Goal: Check status: Check status

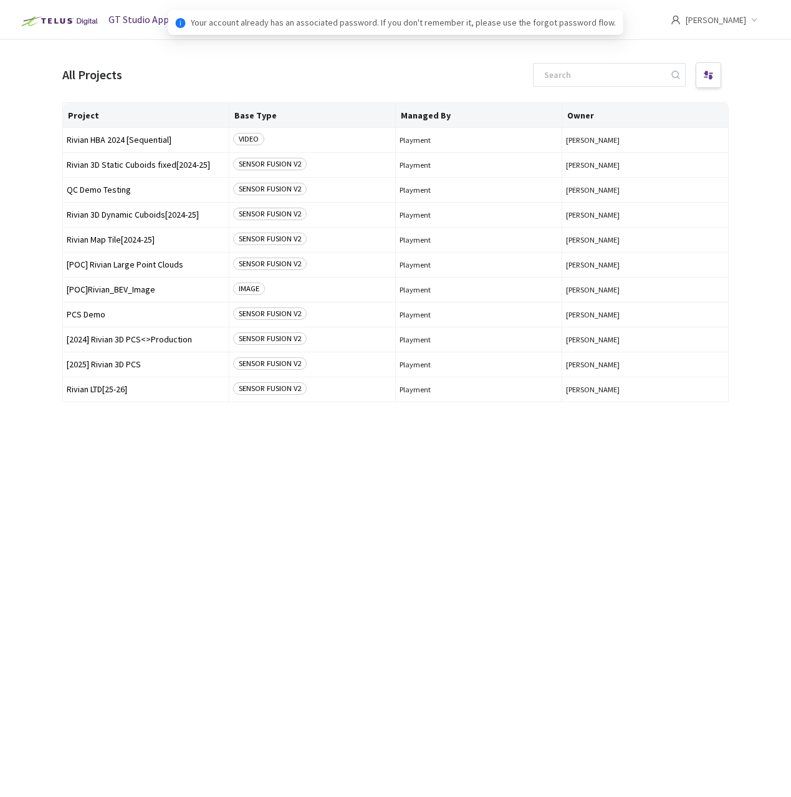
click at [145, 473] on div "Project Base Type Managed By Owner Rivian HBA 2024 [Sequential] VIDEO Playment …" at bounding box center [395, 438] width 667 height 672
click at [110, 364] on span "[2025] Rivian 3D PCS" at bounding box center [146, 364] width 158 height 9
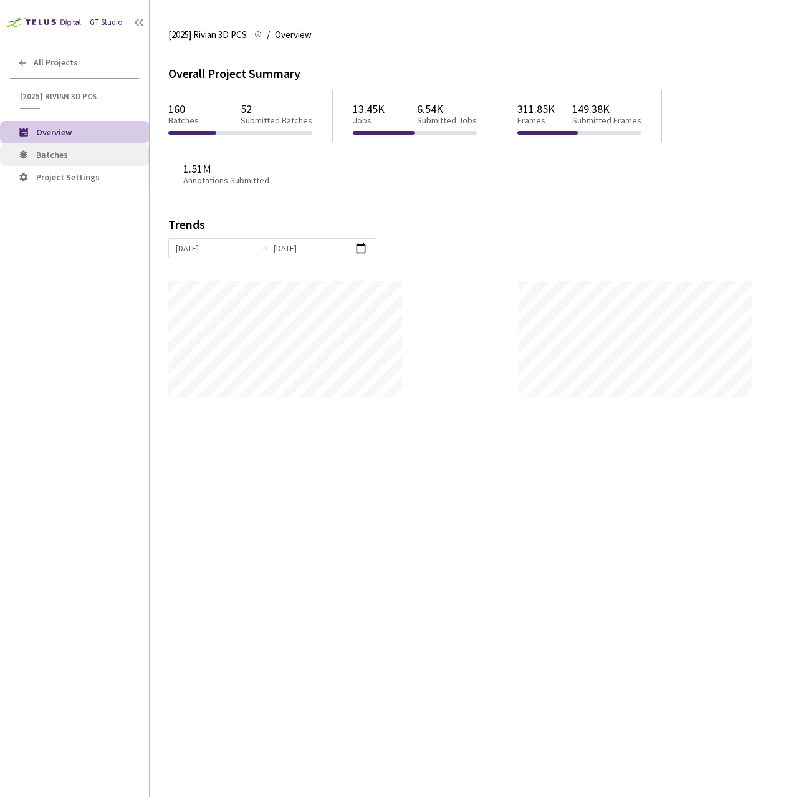
scroll to position [797, 791]
click at [59, 148] on li "Batches" at bounding box center [74, 154] width 149 height 22
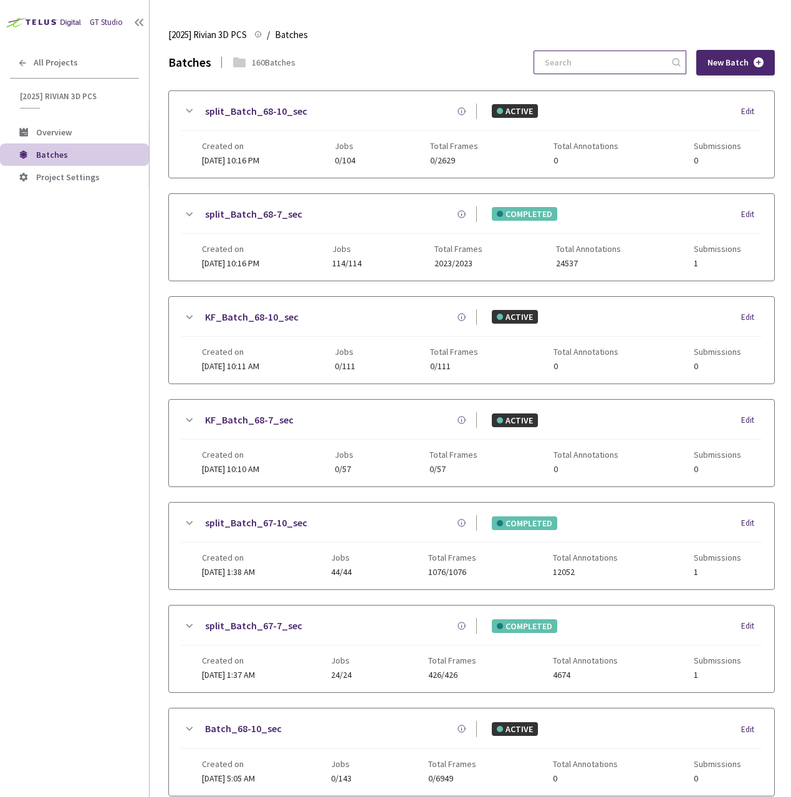
click at [604, 69] on input at bounding box center [603, 62] width 133 height 22
type input "6"
click at [636, 60] on input at bounding box center [603, 62] width 133 height 22
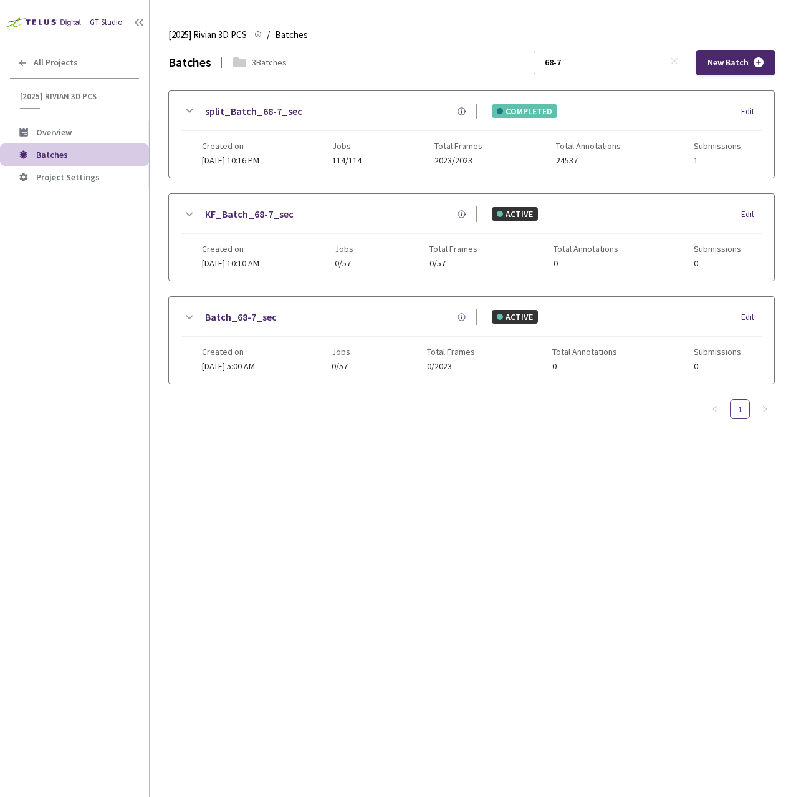
click at [610, 57] on input "68-7" at bounding box center [603, 62] width 133 height 22
click at [609, 60] on input "68-10" at bounding box center [603, 62] width 133 height 22
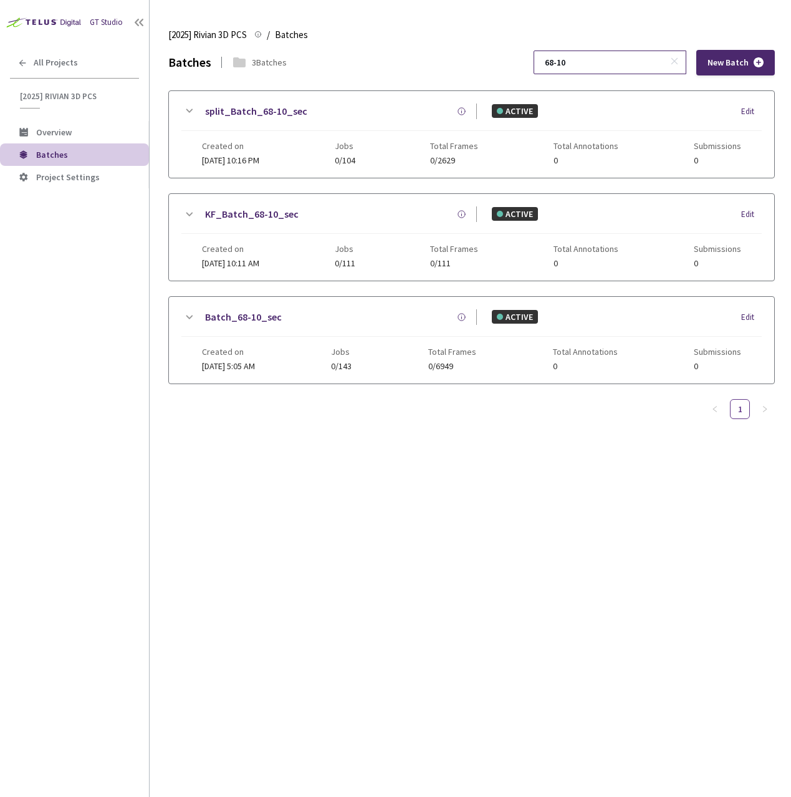
click at [609, 60] on input "68-10" at bounding box center [603, 62] width 133 height 22
type input "68-7"
click at [188, 109] on icon at bounding box center [188, 111] width 15 height 15
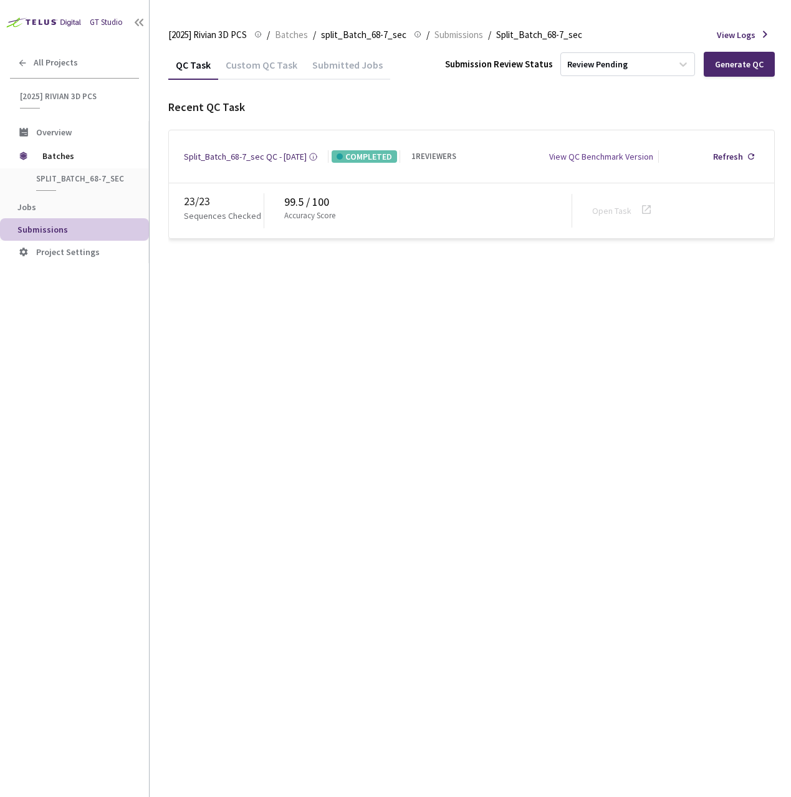
click at [249, 84] on div "QC Task Custom QC Task Submitted Jobs Submission Review Status Review Pending G…" at bounding box center [471, 144] width 607 height 189
click at [243, 74] on div "Custom QC Task" at bounding box center [261, 69] width 87 height 21
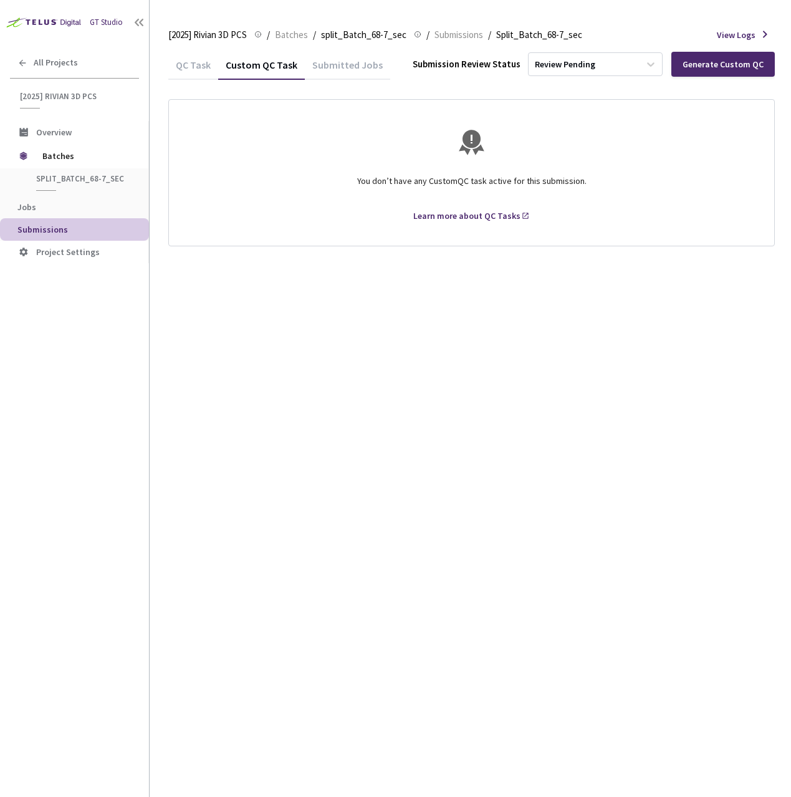
click at [195, 72] on div "QC Task" at bounding box center [193, 69] width 50 height 21
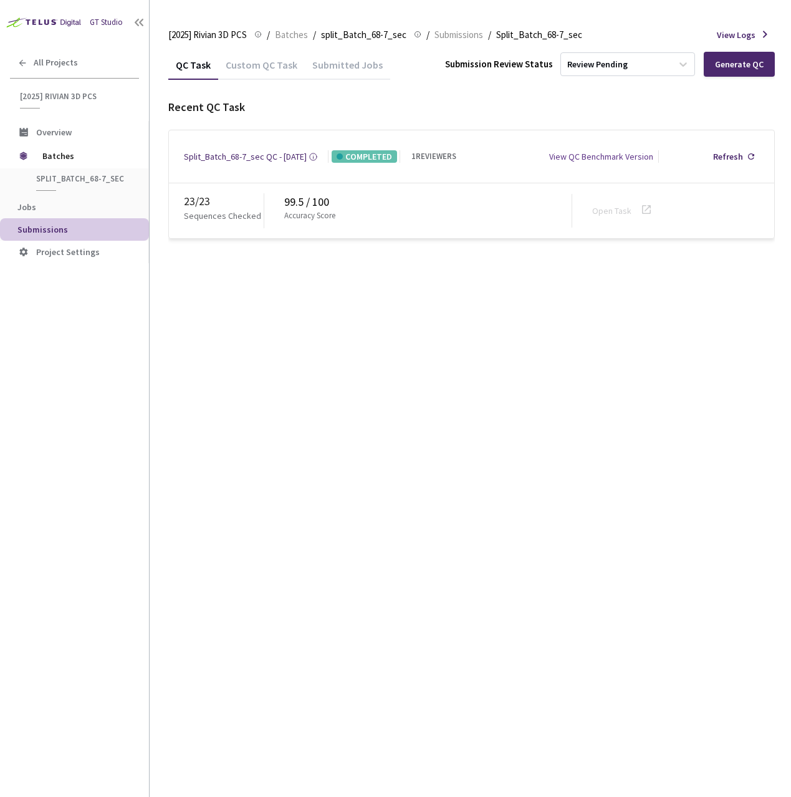
click at [306, 365] on div "QC Task Custom QC Task Submitted Jobs Submission Review Status Review Pending G…" at bounding box center [471, 423] width 607 height 747
click at [672, 68] on div "Review Pending" at bounding box center [616, 64] width 111 height 20
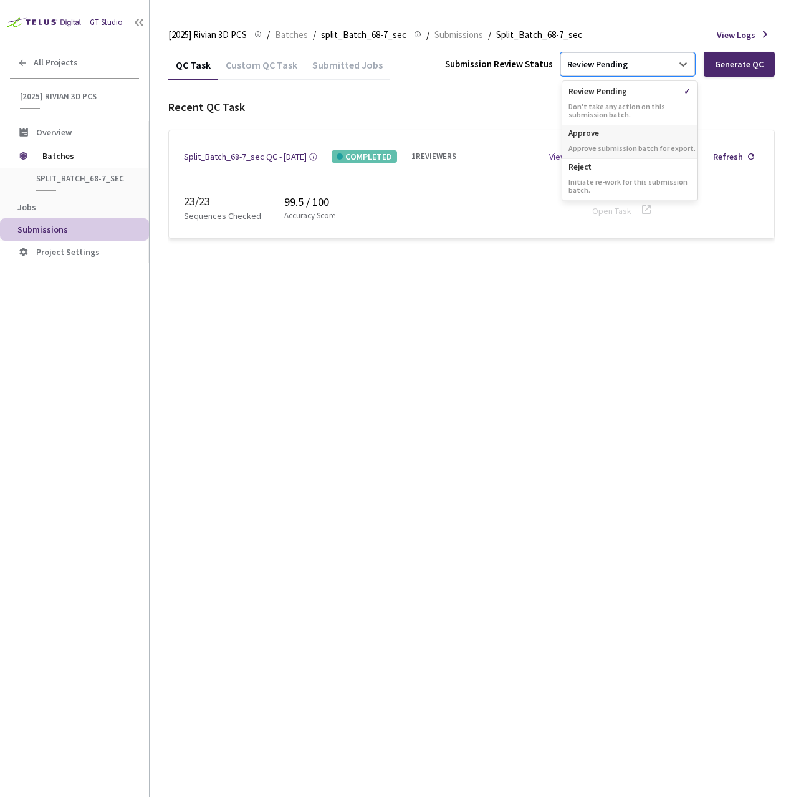
click at [600, 142] on div "Approve Approve submission batch for export." at bounding box center [629, 142] width 135 height 34
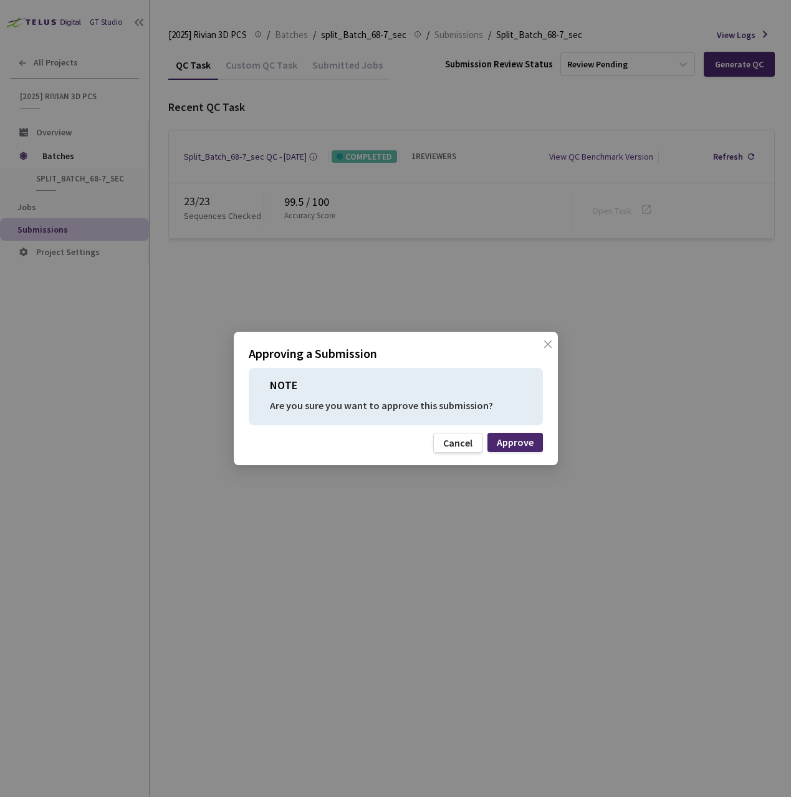
click at [501, 431] on div "Approving a Submission NOTE Are you sure you want to approve this submission? C…" at bounding box center [396, 398] width 324 height 133
click at [514, 441] on div "Approve" at bounding box center [515, 442] width 37 height 10
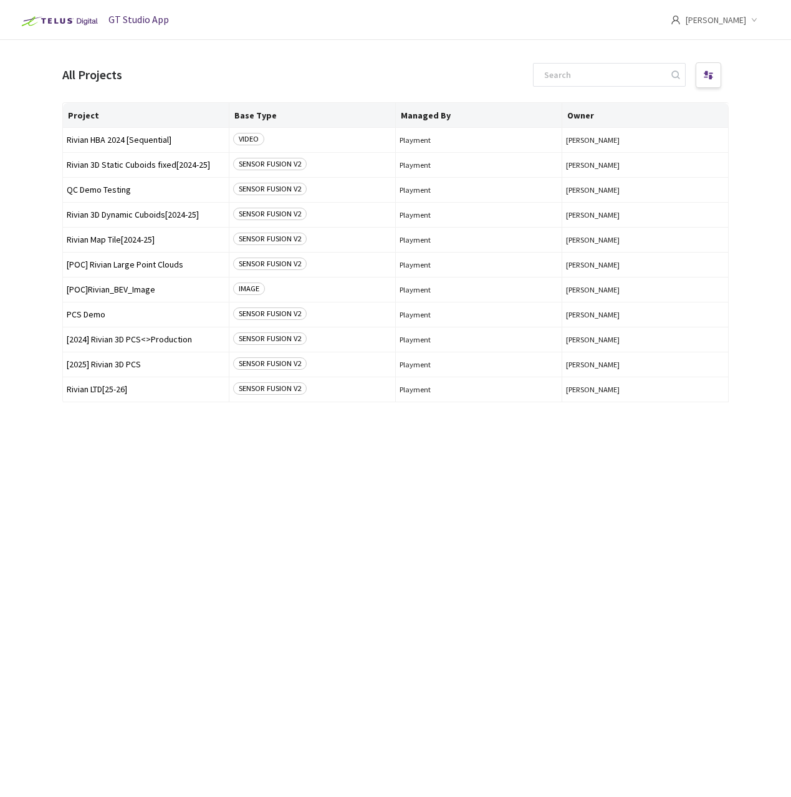
drag, startPoint x: 282, startPoint y: 443, endPoint x: 264, endPoint y: 438, distance: 18.9
click at [282, 443] on div "Project Base Type Managed By Owner Rivian HBA 2024 [Sequential] VIDEO Playment …" at bounding box center [395, 438] width 667 height 672
click at [111, 339] on span "[2024] Rivian 3D PCS<>Production" at bounding box center [146, 339] width 158 height 9
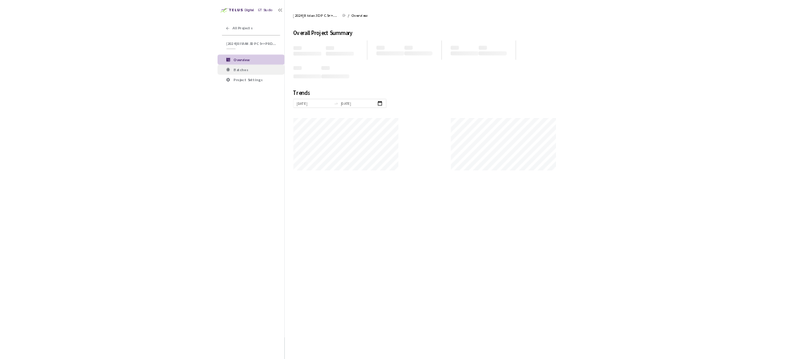
scroll to position [797, 791]
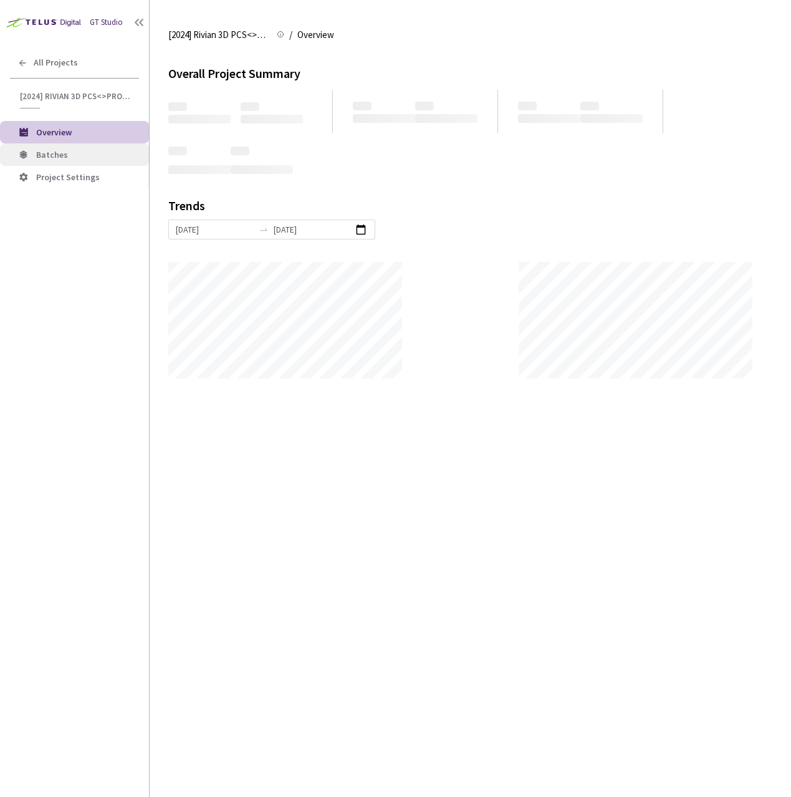
click at [50, 157] on span "Batches" at bounding box center [52, 154] width 32 height 11
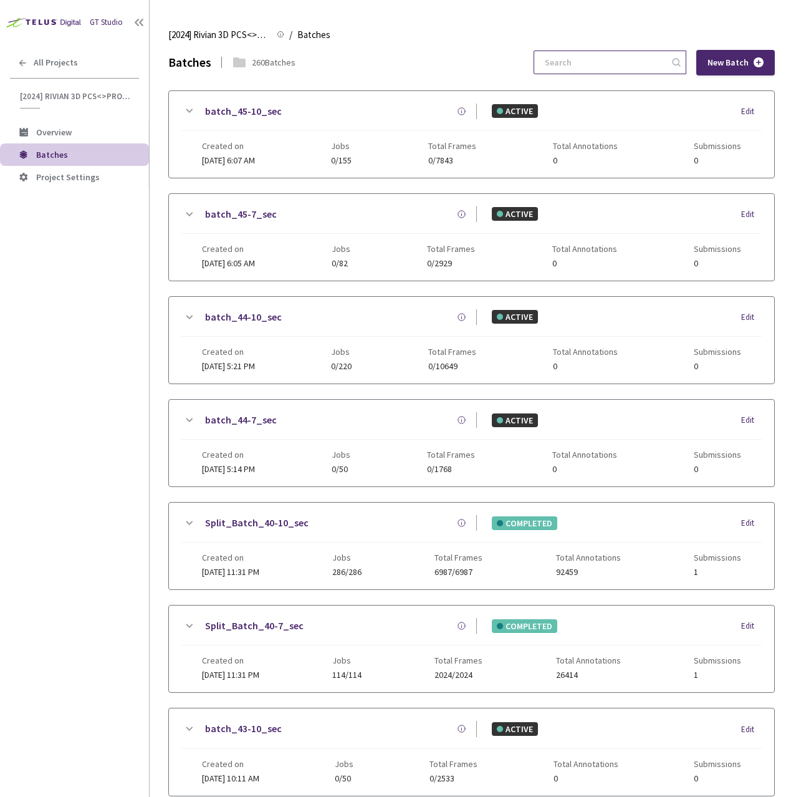
click at [594, 52] on input at bounding box center [603, 62] width 133 height 22
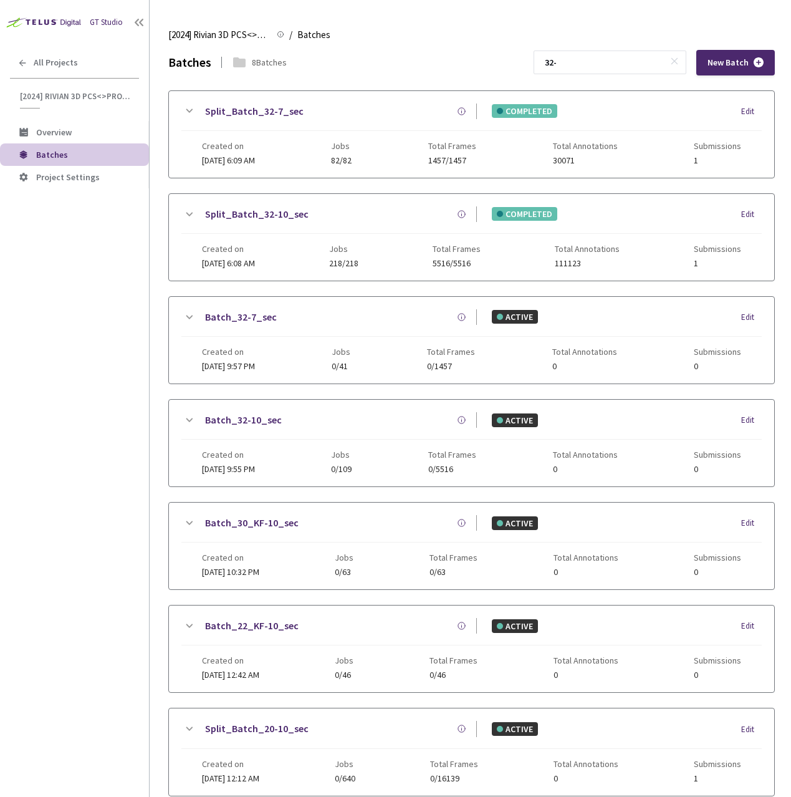
click at [190, 216] on icon at bounding box center [188, 214] width 15 height 15
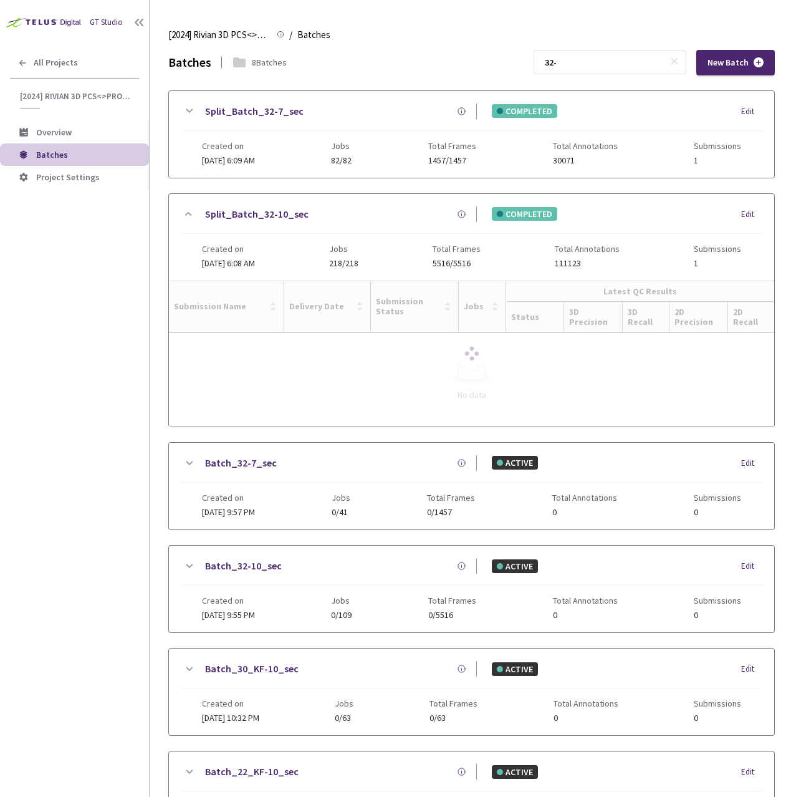
click at [190, 110] on icon at bounding box center [188, 111] width 15 height 15
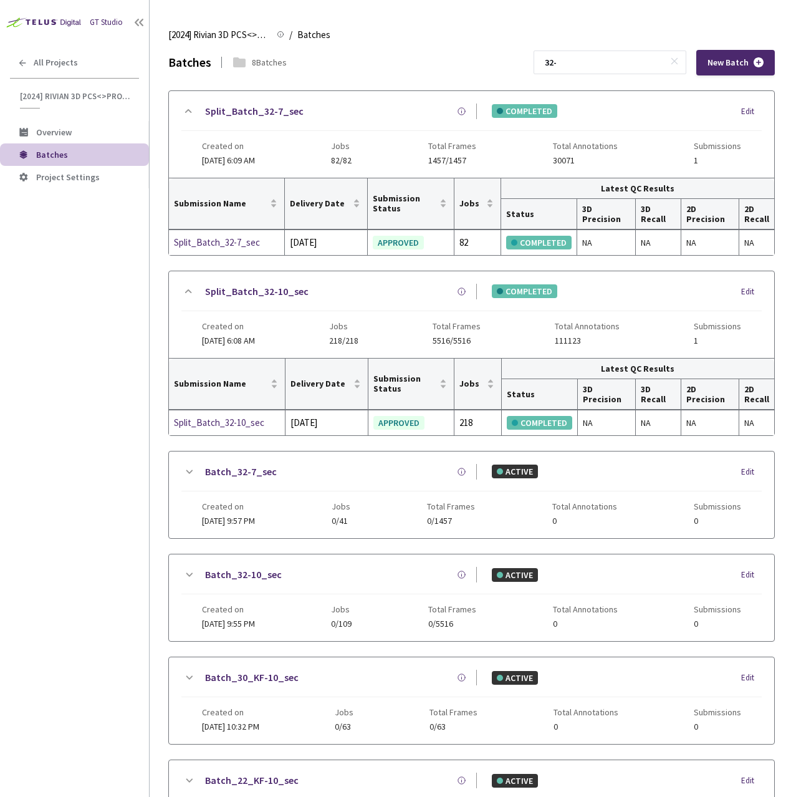
click at [190, 110] on icon at bounding box center [188, 111] width 7 height 4
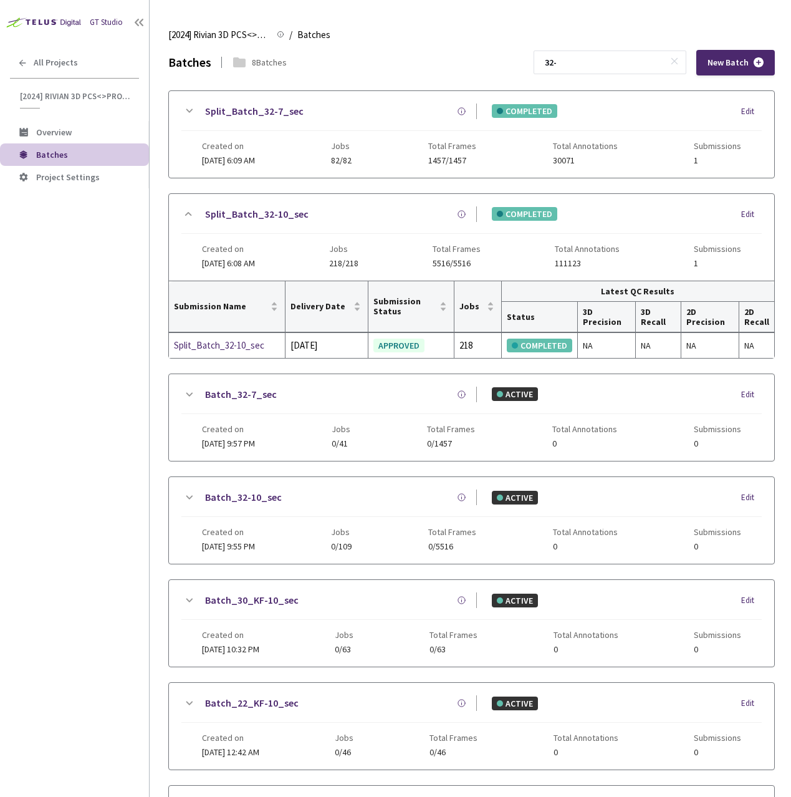
click at [185, 214] on icon at bounding box center [188, 213] width 15 height 15
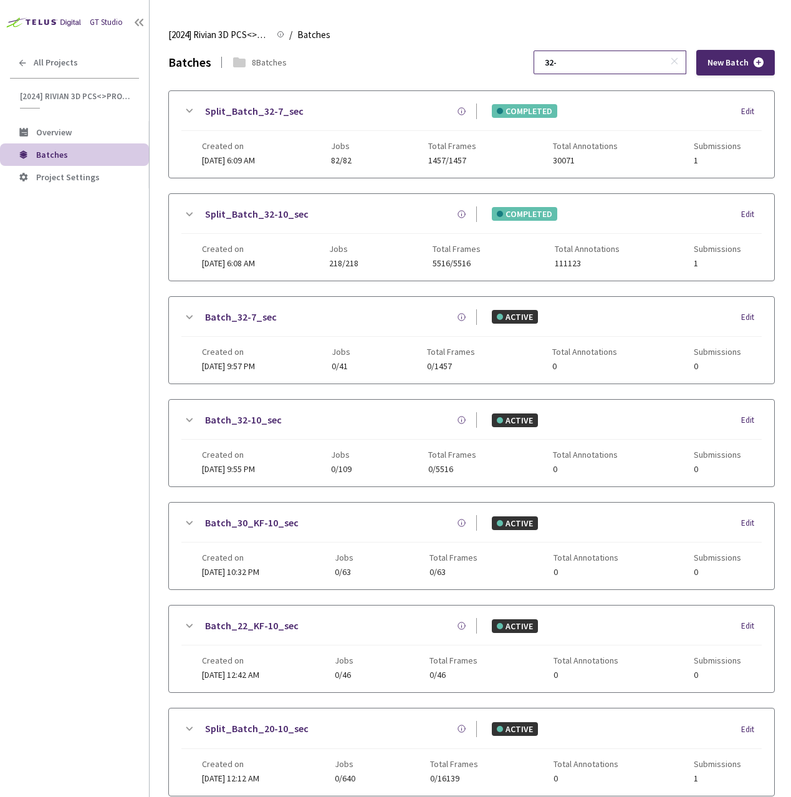
click at [604, 62] on input "32-" at bounding box center [603, 62] width 133 height 22
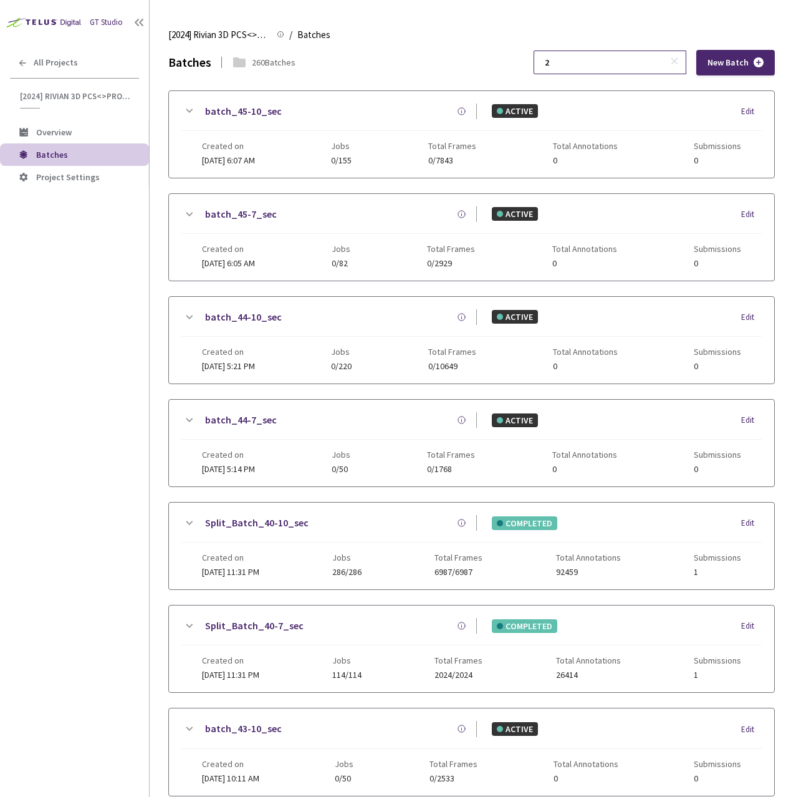
click at [633, 60] on input "2" at bounding box center [603, 62] width 133 height 22
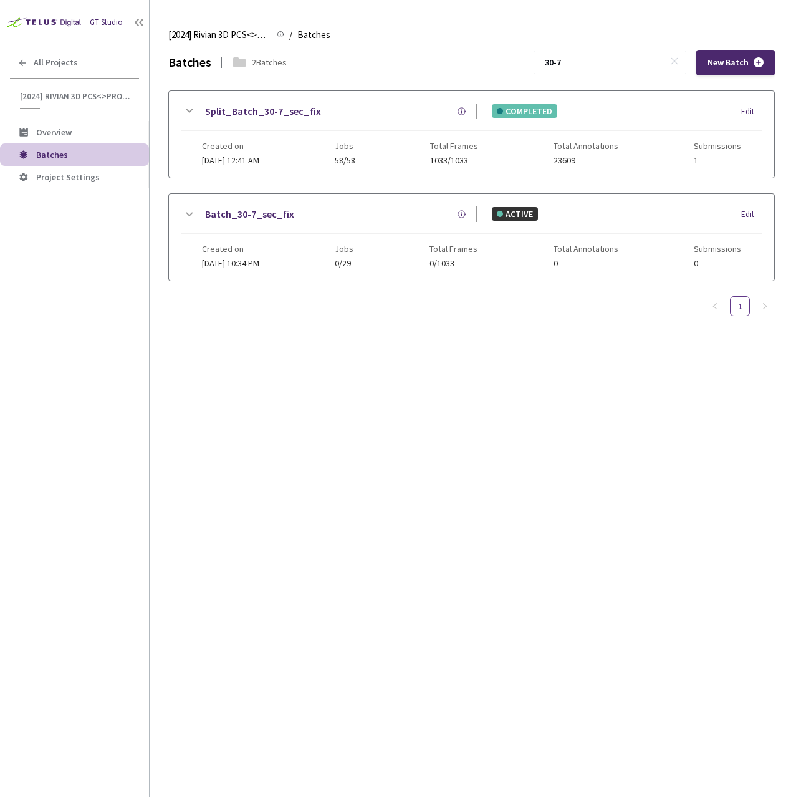
click at [190, 104] on icon at bounding box center [188, 111] width 15 height 15
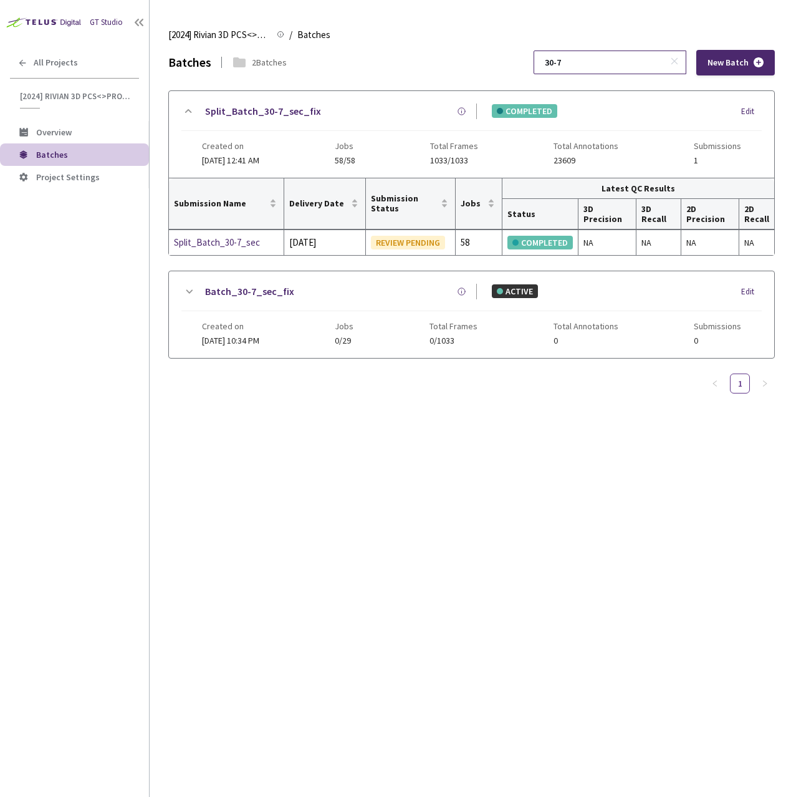
click at [615, 66] on input "30-7" at bounding box center [603, 62] width 133 height 22
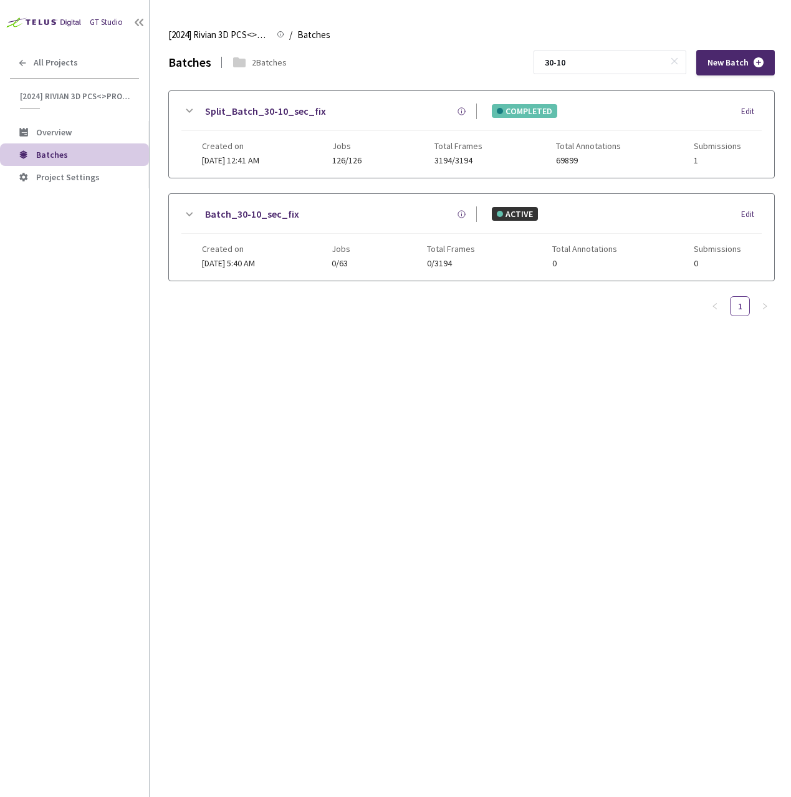
click at [185, 105] on icon at bounding box center [188, 111] width 15 height 15
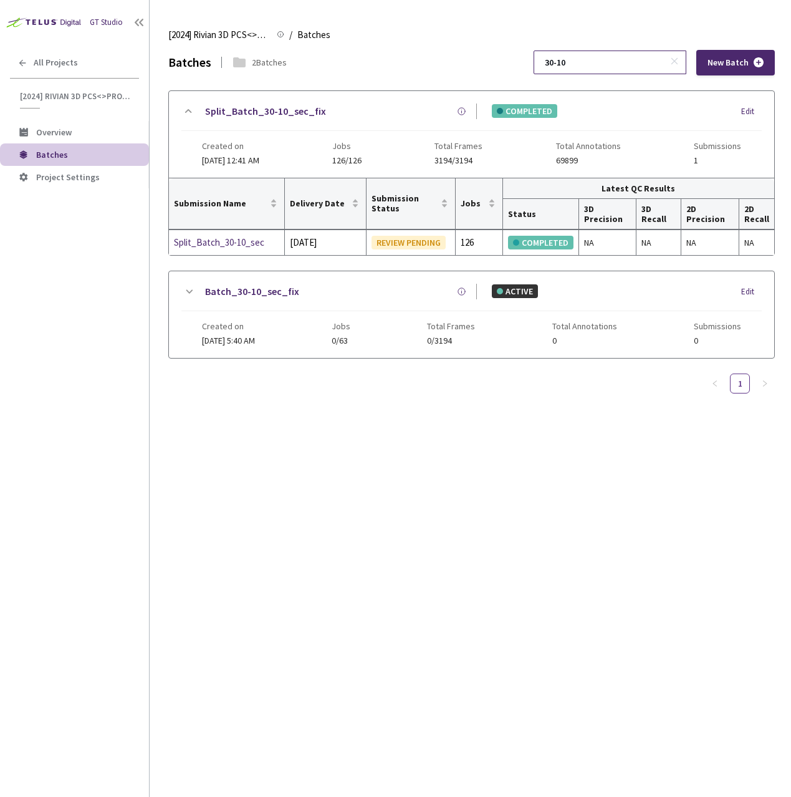
click at [612, 65] on input "30-10" at bounding box center [603, 62] width 133 height 22
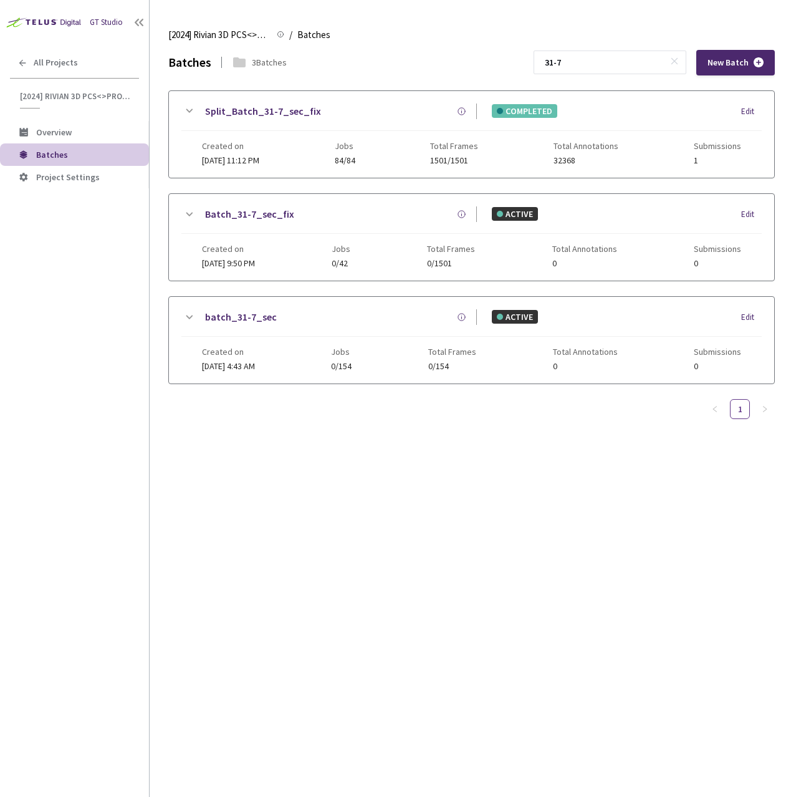
click at [193, 113] on icon at bounding box center [188, 111] width 15 height 15
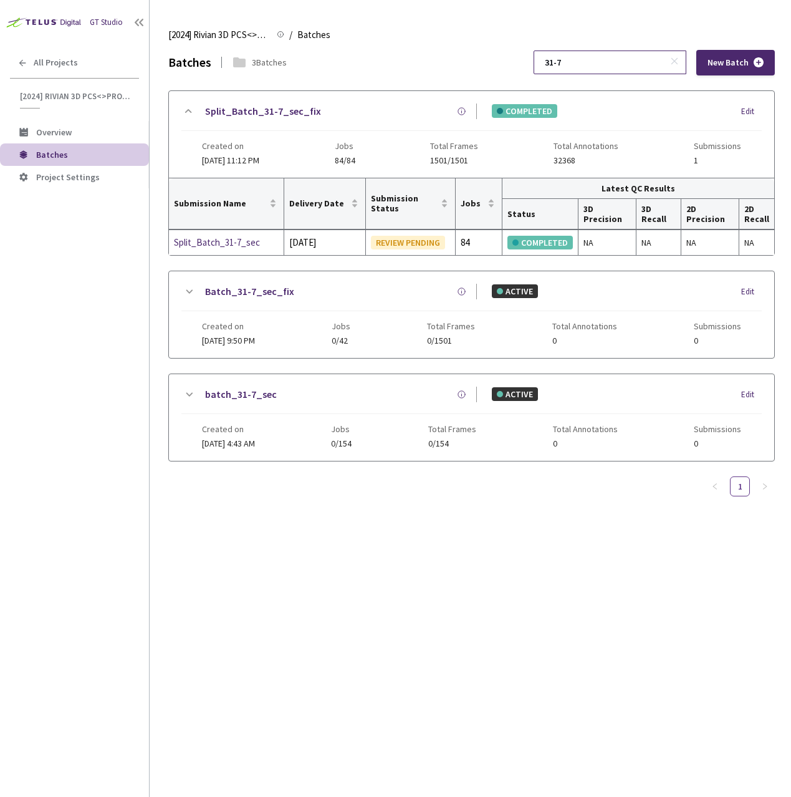
click at [625, 68] on input "31-7" at bounding box center [603, 62] width 133 height 22
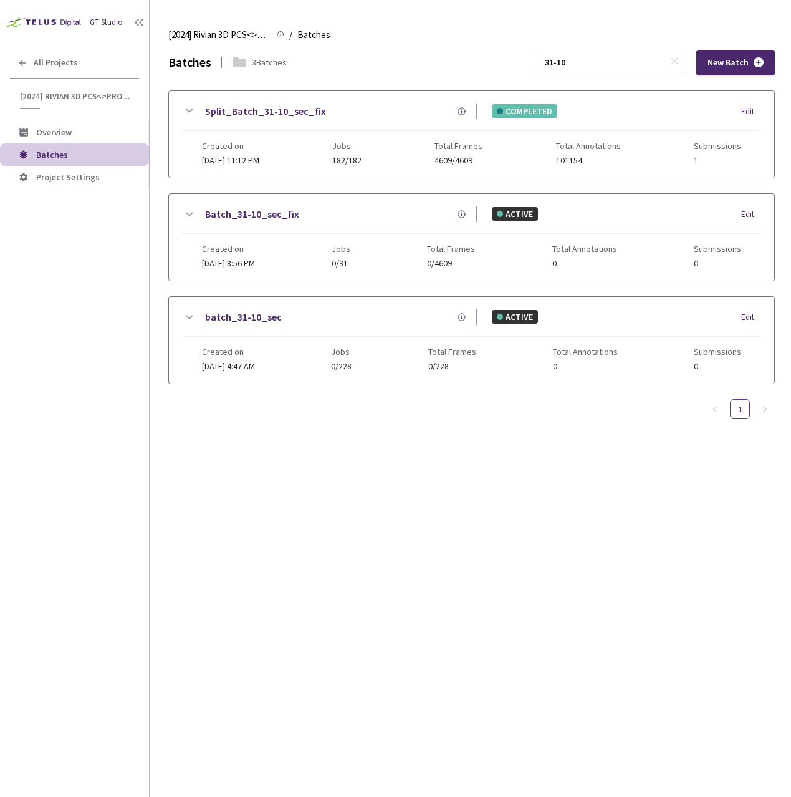
click at [190, 107] on icon at bounding box center [188, 111] width 15 height 15
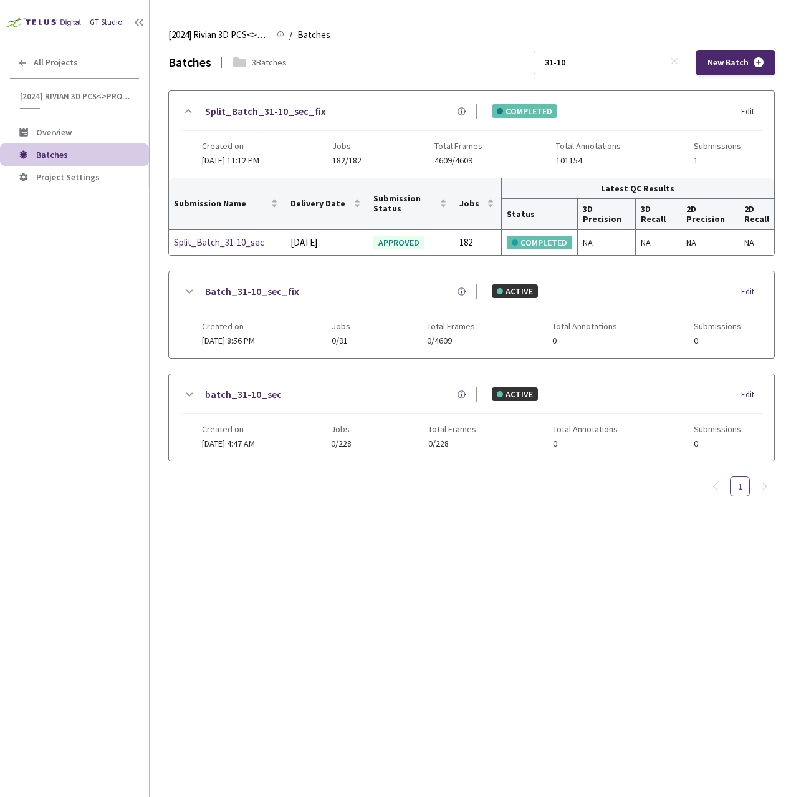
click at [607, 67] on input "31-10" at bounding box center [603, 62] width 133 height 22
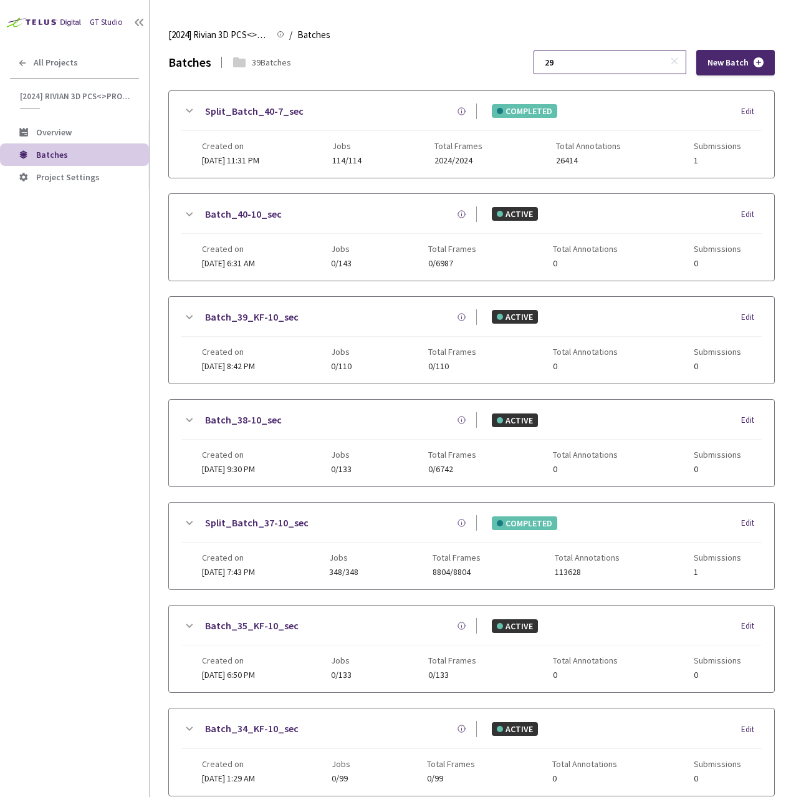
type input "2"
click at [602, 62] on input at bounding box center [603, 62] width 133 height 22
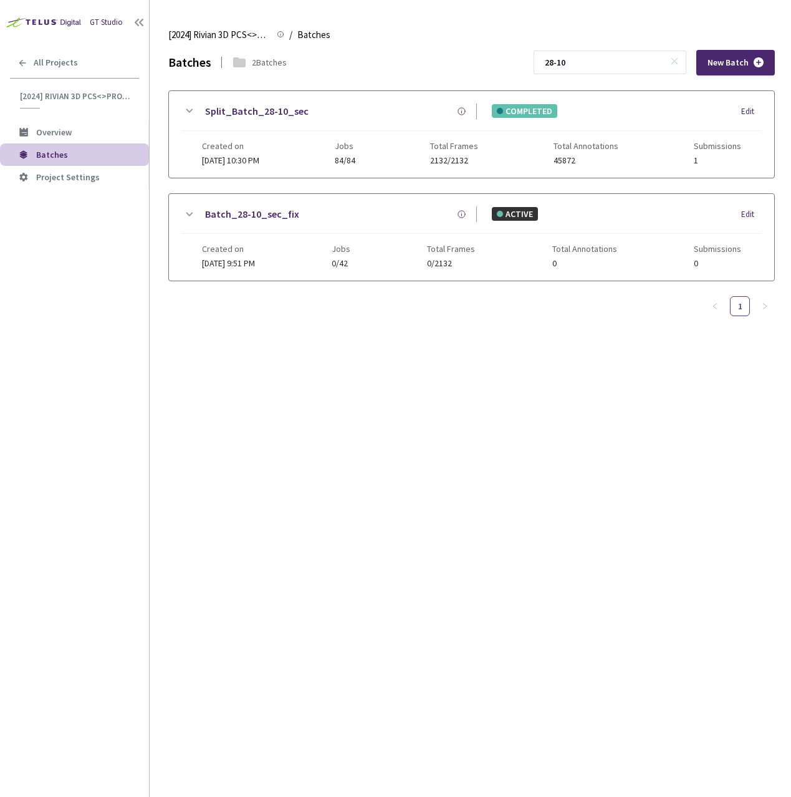
click at [188, 107] on icon at bounding box center [188, 111] width 15 height 15
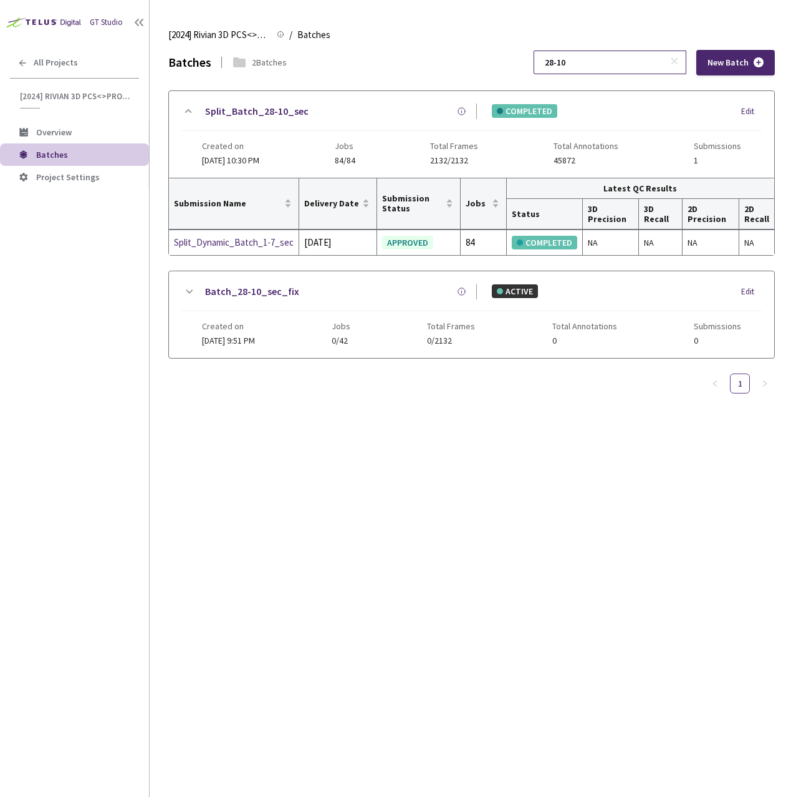
click at [615, 64] on input "28-10" at bounding box center [603, 62] width 133 height 22
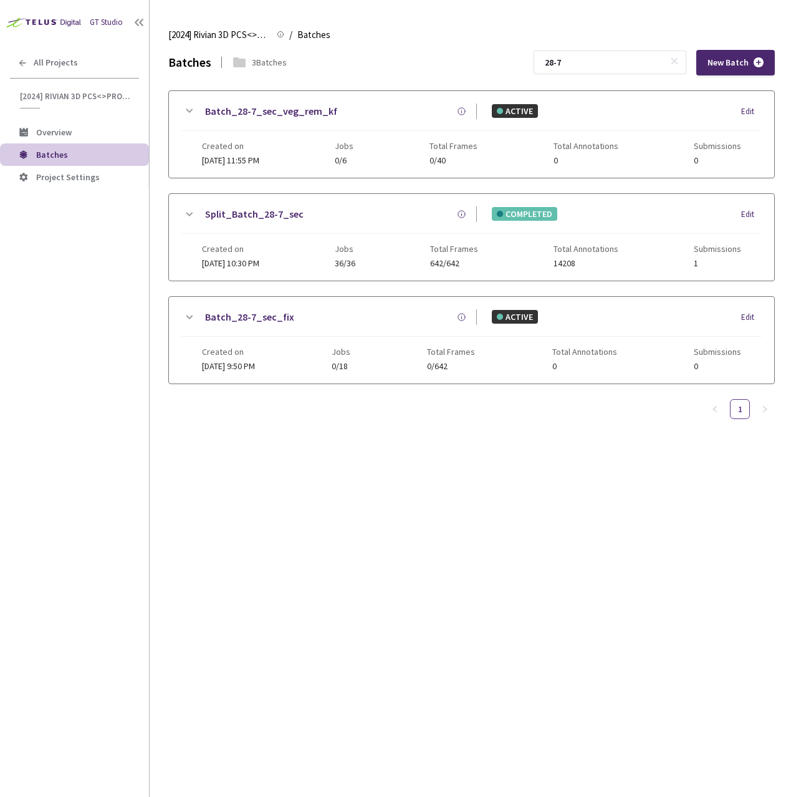
click at [186, 216] on icon at bounding box center [188, 214] width 15 height 15
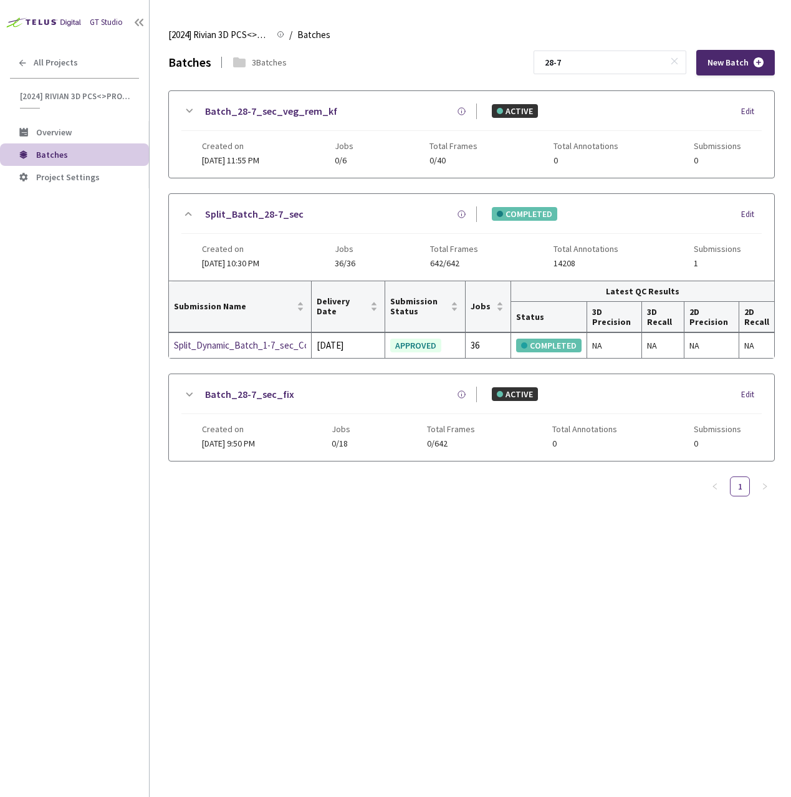
click at [194, 217] on icon at bounding box center [188, 213] width 15 height 15
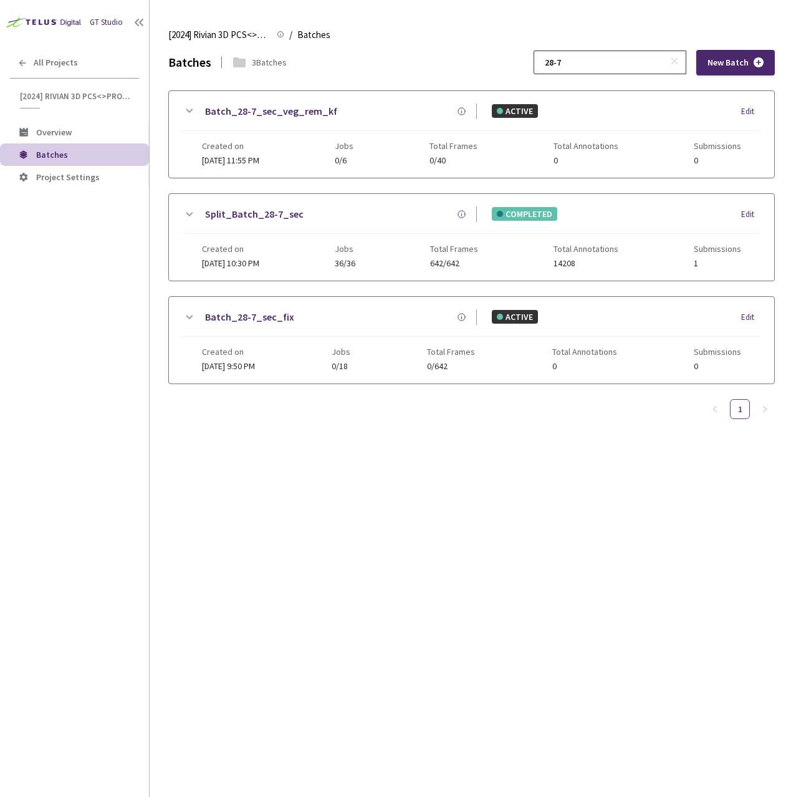
click at [600, 64] on input "28-7" at bounding box center [603, 62] width 133 height 22
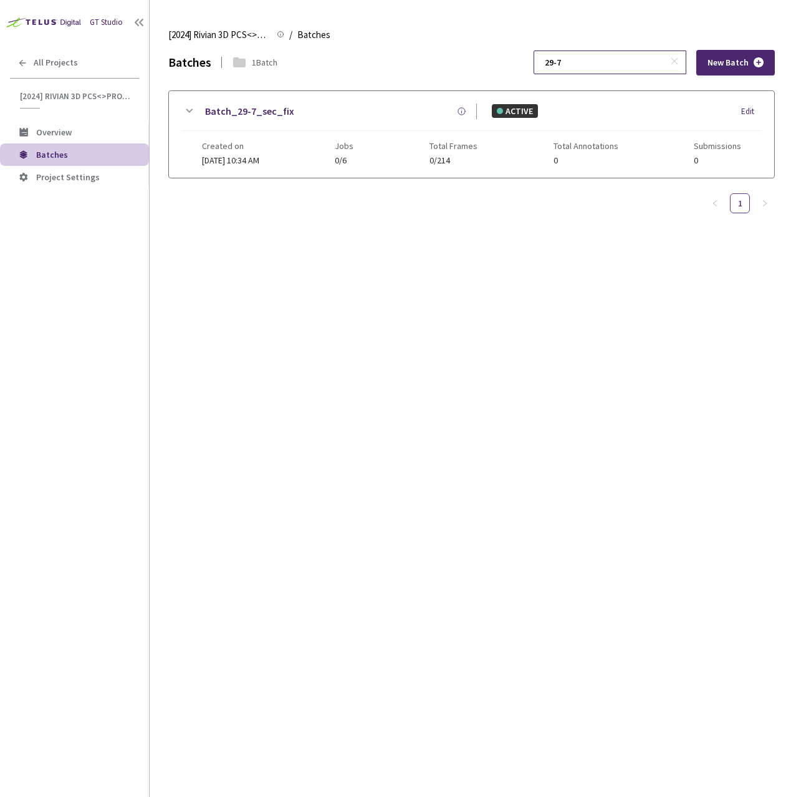
click at [614, 64] on input "29-7" at bounding box center [603, 62] width 133 height 22
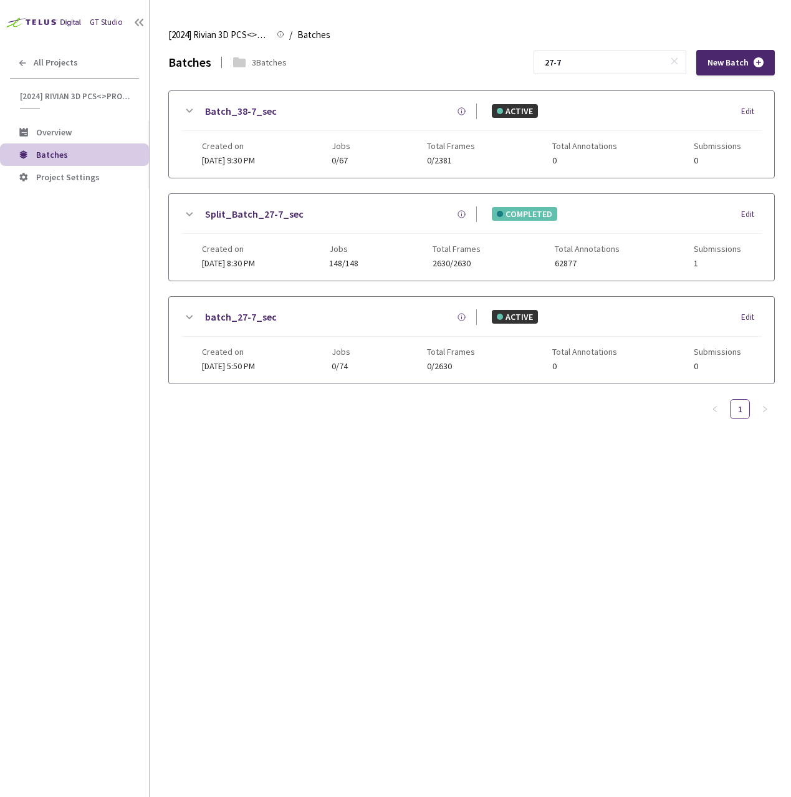
click at [192, 208] on icon at bounding box center [188, 214] width 15 height 15
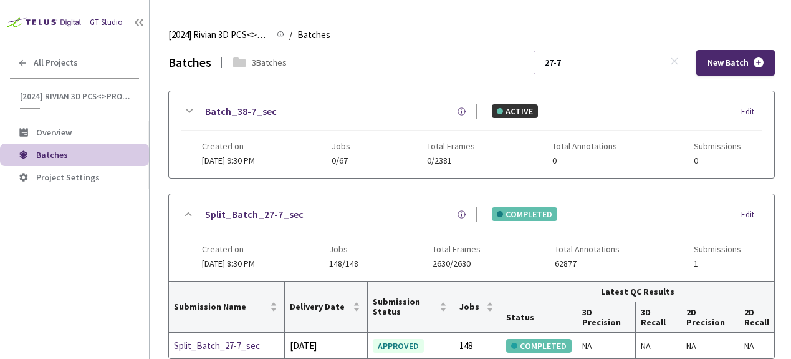
click at [600, 64] on input "27-7" at bounding box center [603, 62] width 133 height 22
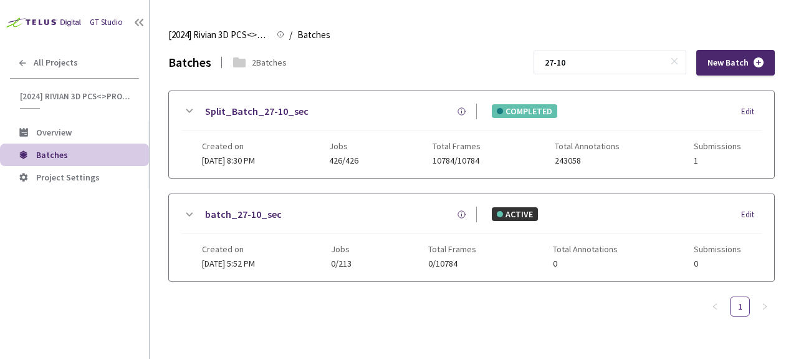
click at [183, 107] on icon at bounding box center [188, 111] width 15 height 15
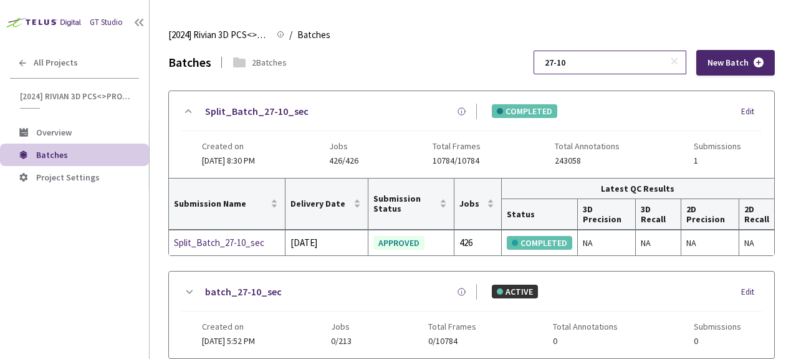
click at [615, 68] on input "27-10" at bounding box center [603, 62] width 133 height 22
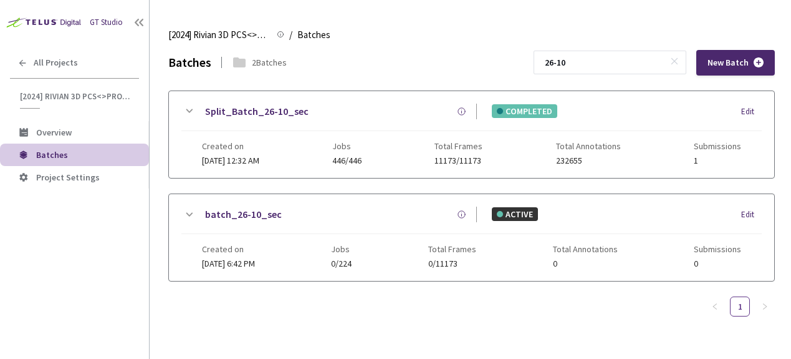
click at [197, 108] on div "Split_Batch_26-10_sec" at bounding box center [336, 112] width 281 height 16
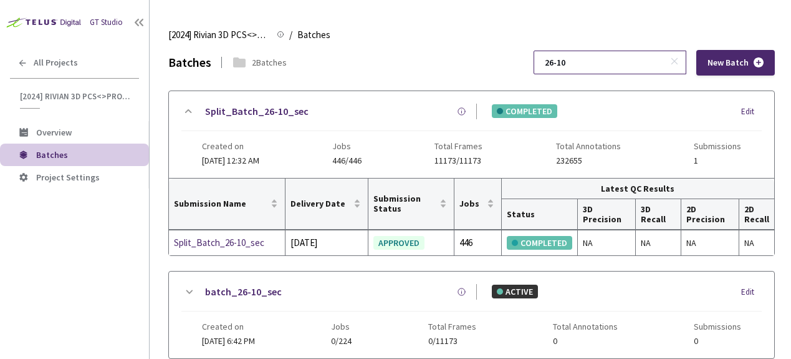
click at [624, 59] on input "26-10" at bounding box center [603, 62] width 133 height 22
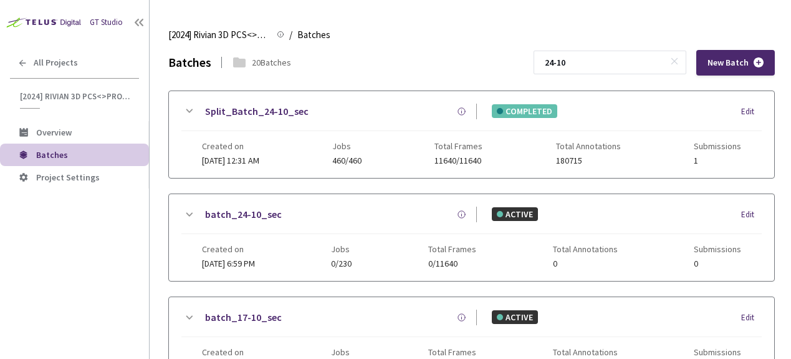
click at [183, 114] on icon at bounding box center [188, 111] width 15 height 15
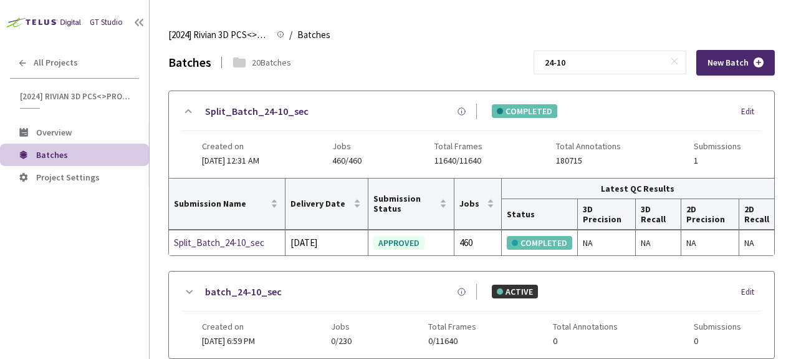
click at [183, 114] on icon at bounding box center [188, 111] width 15 height 15
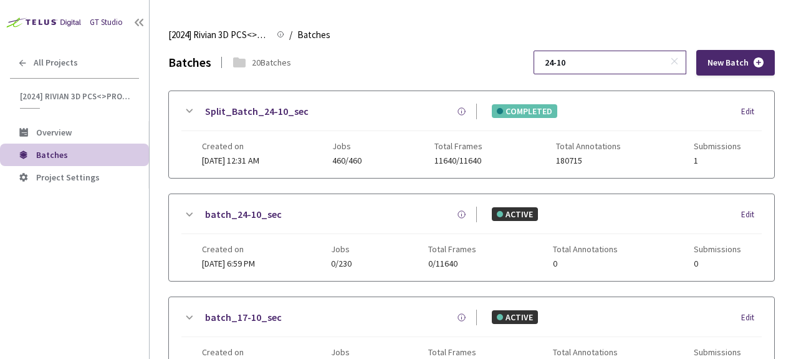
click at [609, 62] on input "24-10" at bounding box center [603, 62] width 133 height 22
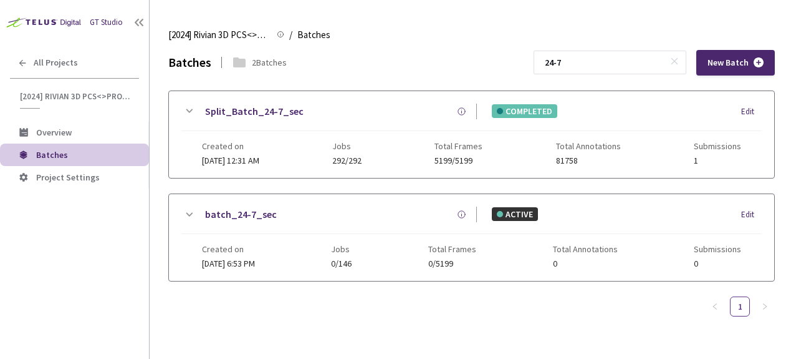
click at [193, 107] on icon at bounding box center [188, 111] width 15 height 15
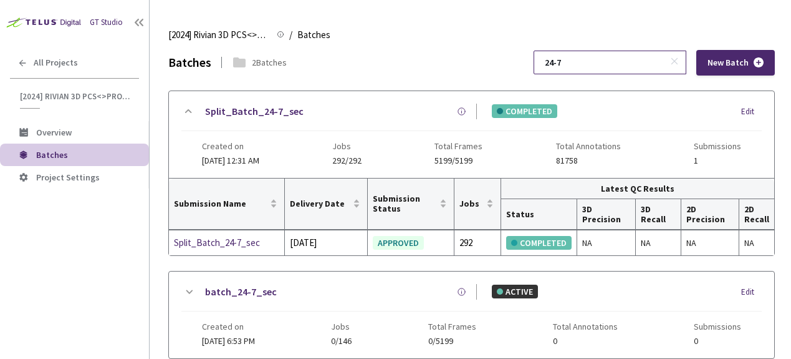
click at [624, 65] on input "24-7" at bounding box center [603, 62] width 133 height 22
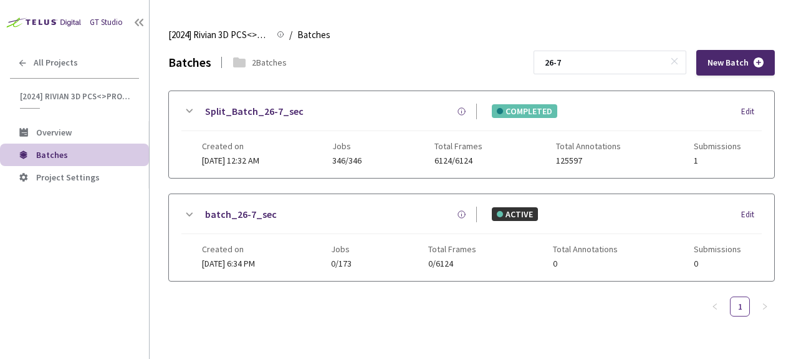
click at [178, 104] on div "Split_Batch_26-7_sec COMPLETED Edit Created on [DATE] 12:32 AM Jobs 346/346 Tot…" at bounding box center [471, 134] width 605 height 87
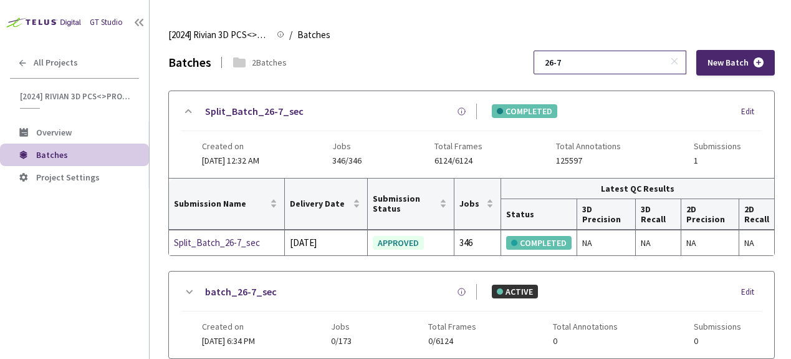
click at [609, 66] on input "26-7" at bounding box center [603, 62] width 133 height 22
click at [619, 57] on input "26-10" at bounding box center [603, 62] width 133 height 22
click at [618, 57] on input "26-10" at bounding box center [603, 62] width 133 height 22
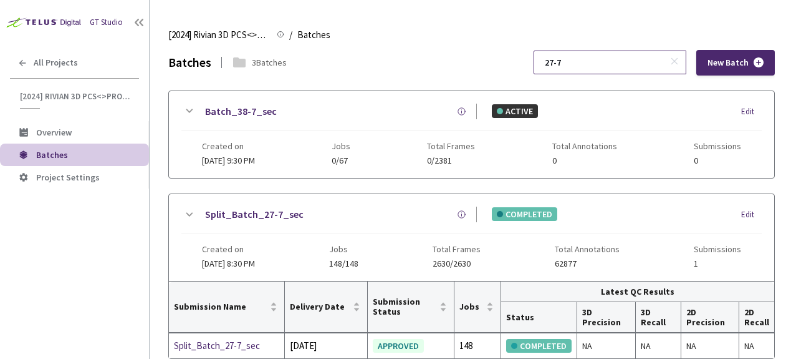
click at [623, 60] on input "27-7" at bounding box center [603, 62] width 133 height 22
click at [622, 60] on input "27-7" at bounding box center [603, 62] width 133 height 22
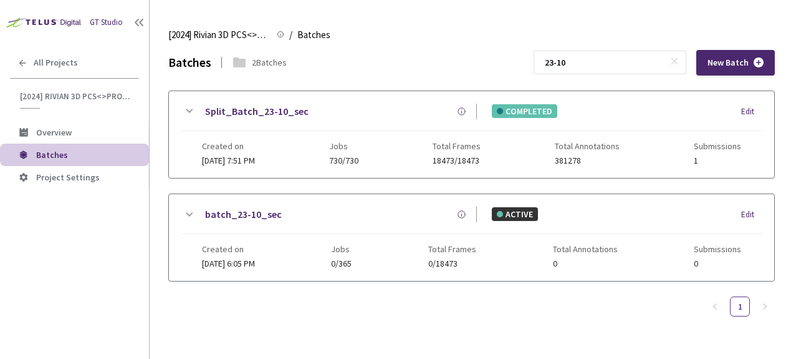
type input "23-10"
click at [192, 100] on div "Split_Batch_23-10_sec COMPLETED Edit Created on [DATE] 7:51 PM Jobs 730/730 Tot…" at bounding box center [471, 134] width 605 height 87
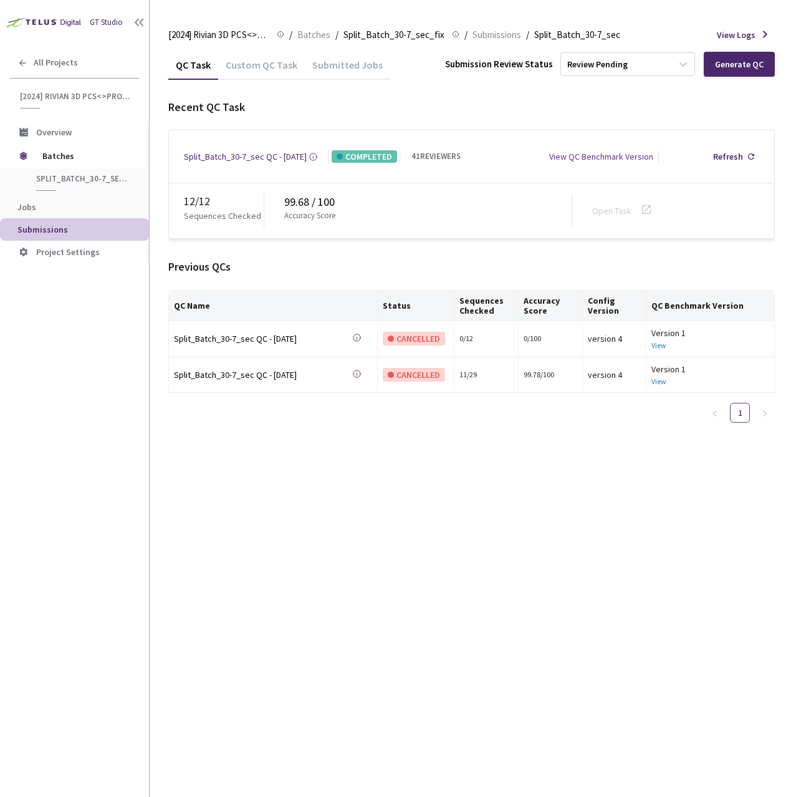
click at [261, 60] on div "Custom QC Task" at bounding box center [261, 69] width 87 height 21
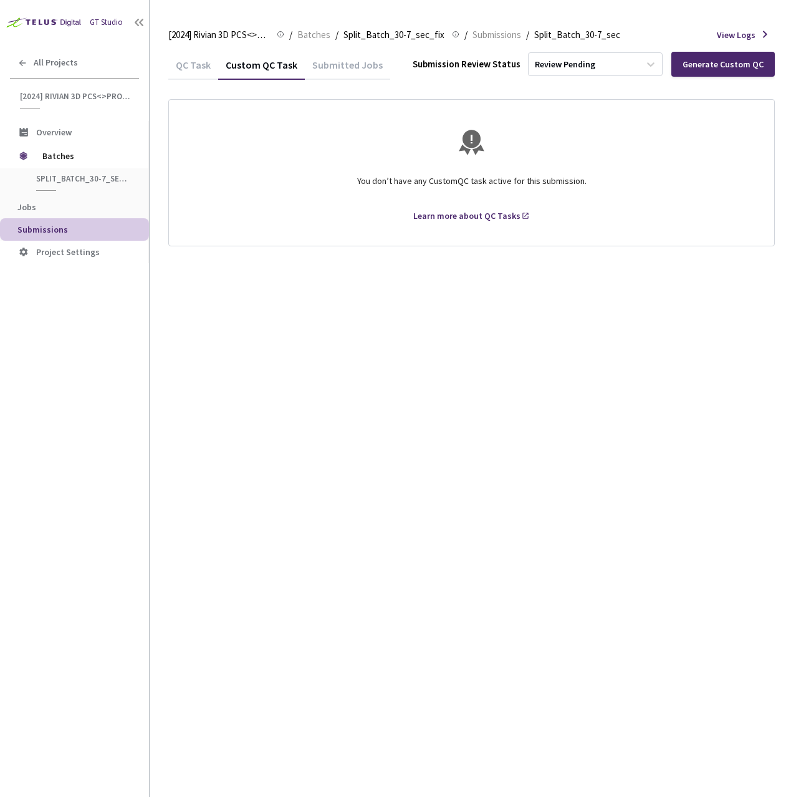
click at [181, 67] on div "QC Task" at bounding box center [193, 69] width 50 height 21
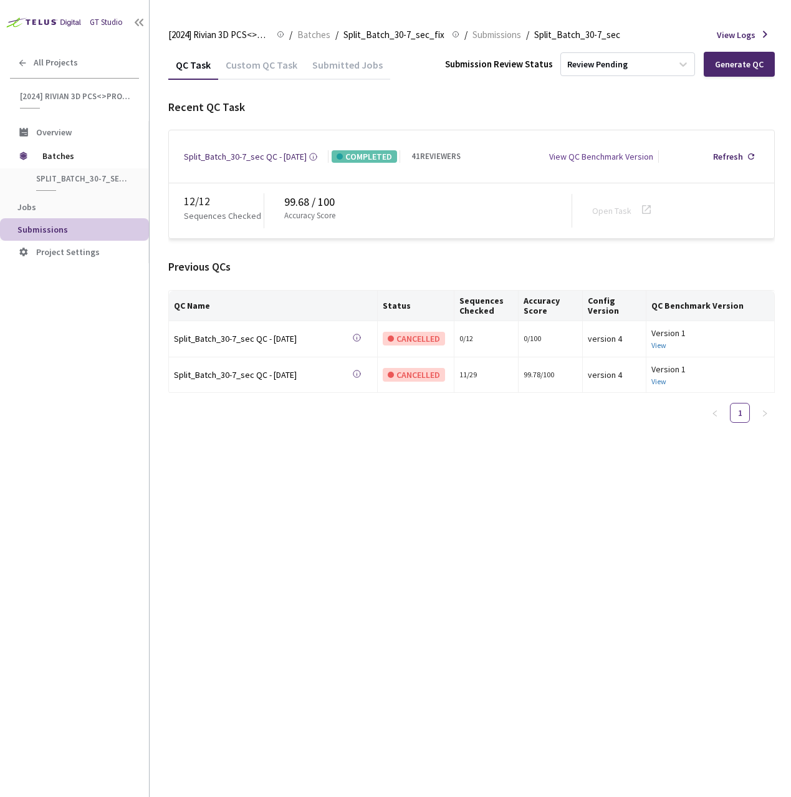
click at [373, 488] on div "QC Task Custom QC Task Submitted Jobs Submission Review Status Review Pending G…" at bounding box center [471, 423] width 607 height 747
